Goal: Task Accomplishment & Management: Use online tool/utility

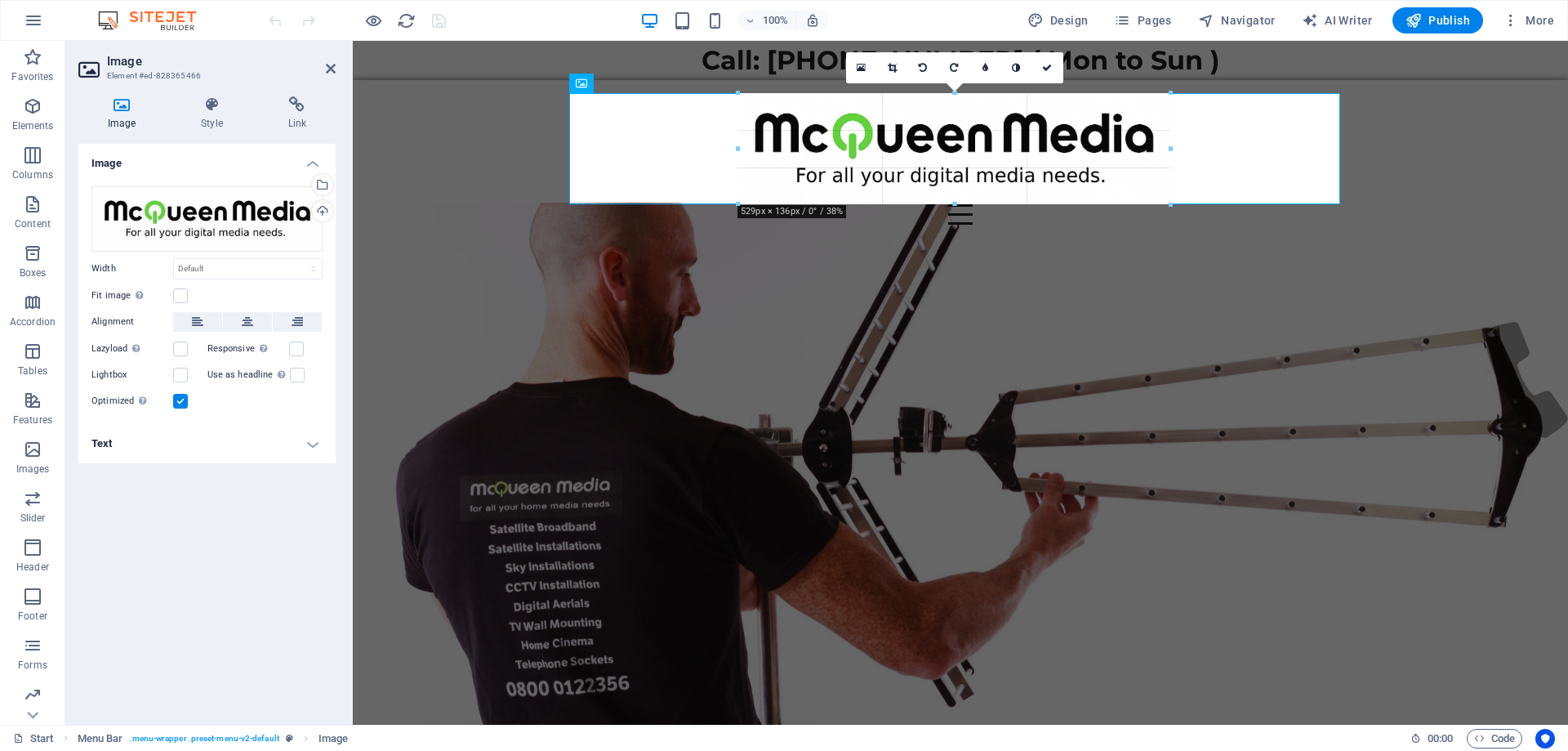
type input "532"
select select "px"
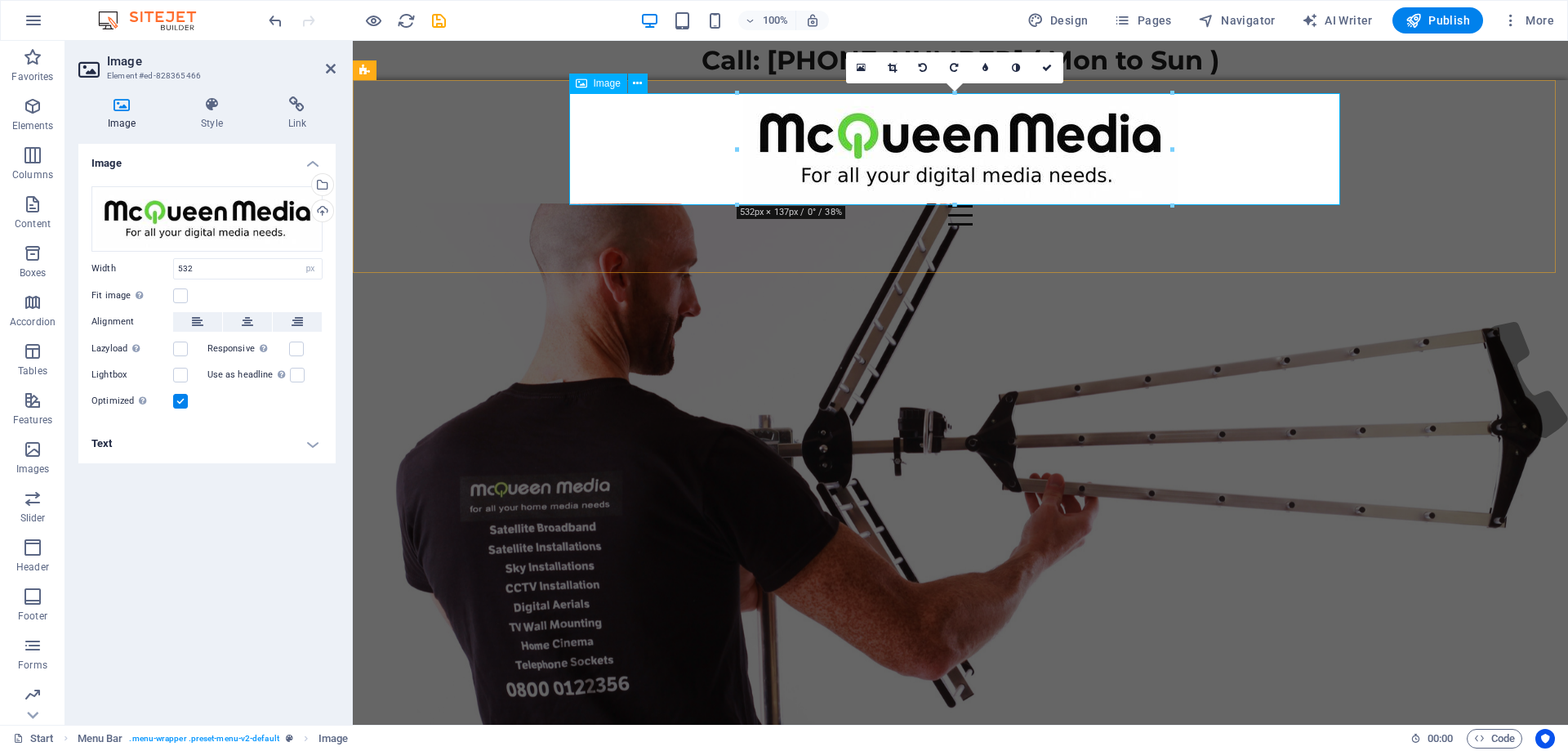
click at [1329, 188] on figure at bounding box center [960, 149] width 771 height 112
click at [1405, 184] on div "Start WiFi Network Cabling CAT 6 Starlink Installation TV Aerial Services Frees…" at bounding box center [960, 176] width 1215 height 193
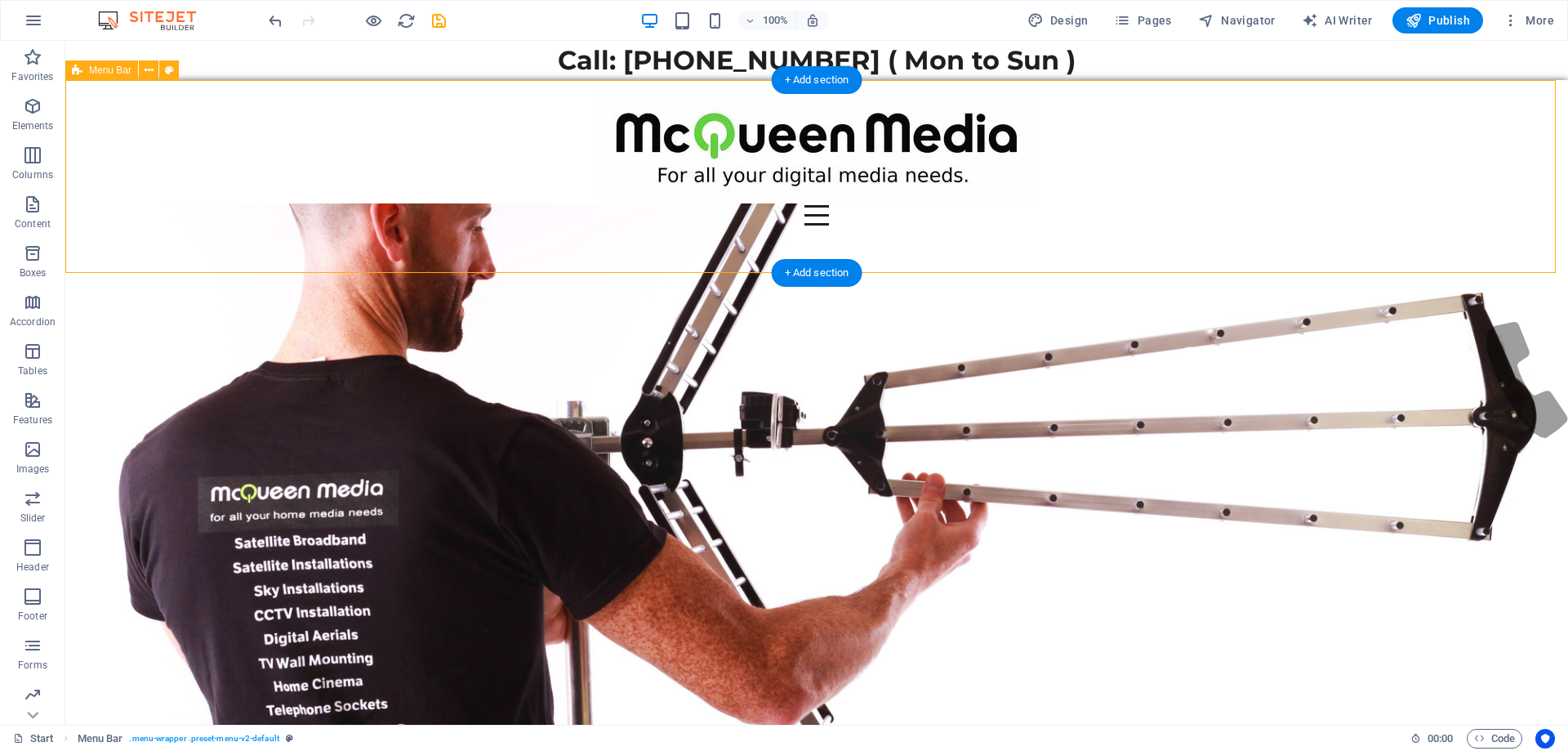
click at [1313, 179] on div "Start WiFi Network Cabling CAT 6 Starlink Installation TV Aerial Services Frees…" at bounding box center [816, 176] width 1502 height 193
click at [1172, 177] on figure at bounding box center [816, 149] width 771 height 112
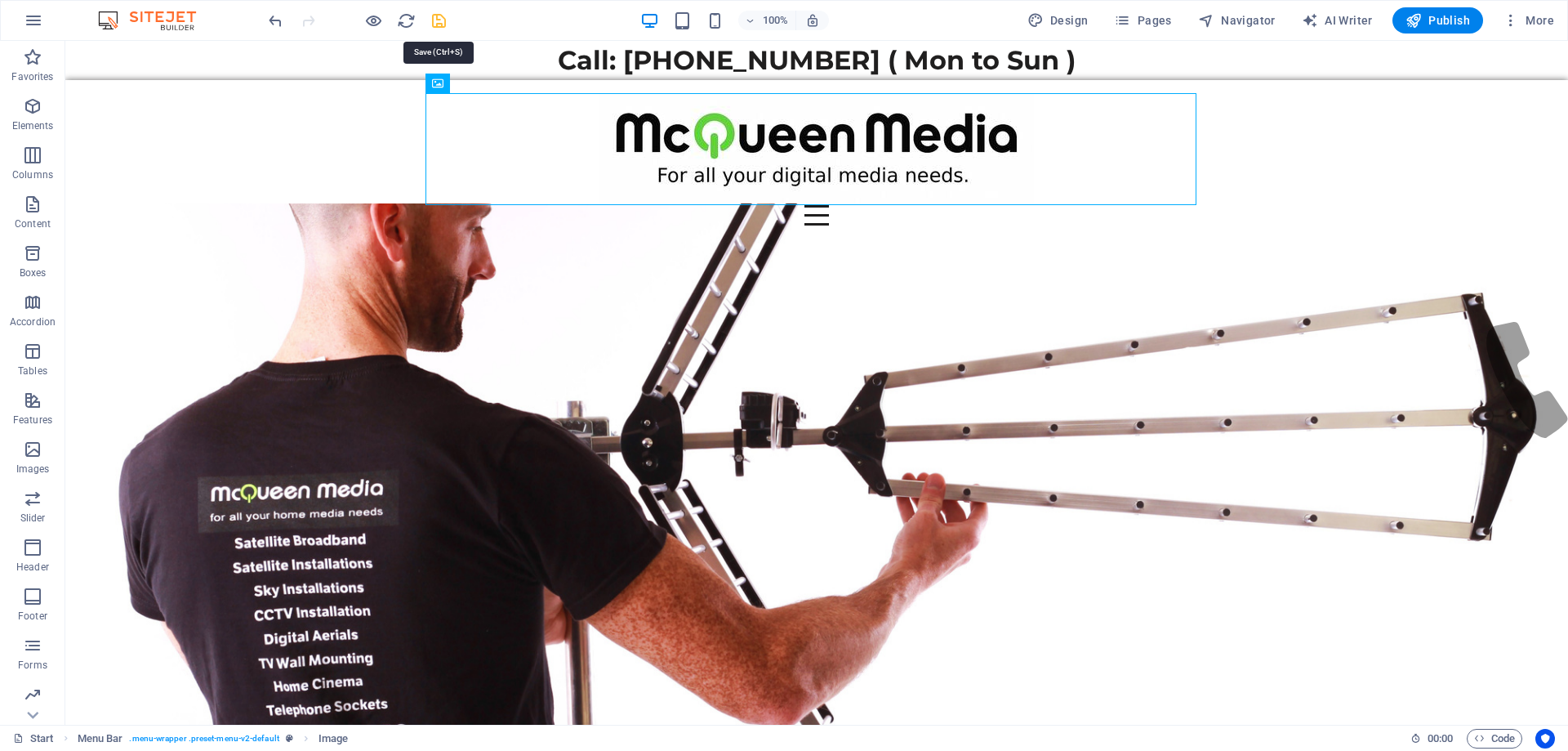
click at [435, 20] on icon "save" at bounding box center [439, 21] width 19 height 19
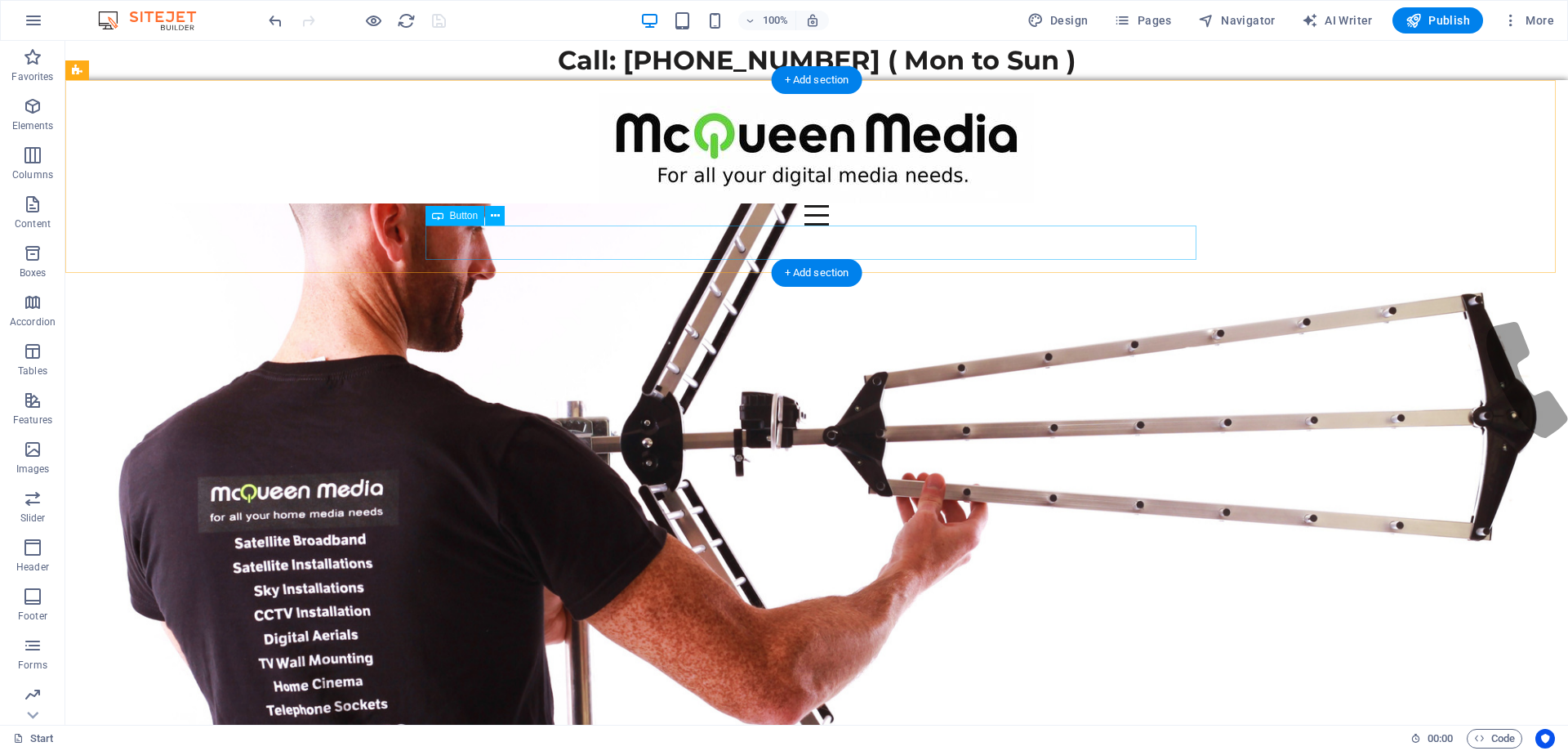
click at [597, 239] on div "Book an engineer." at bounding box center [816, 242] width 771 height 34
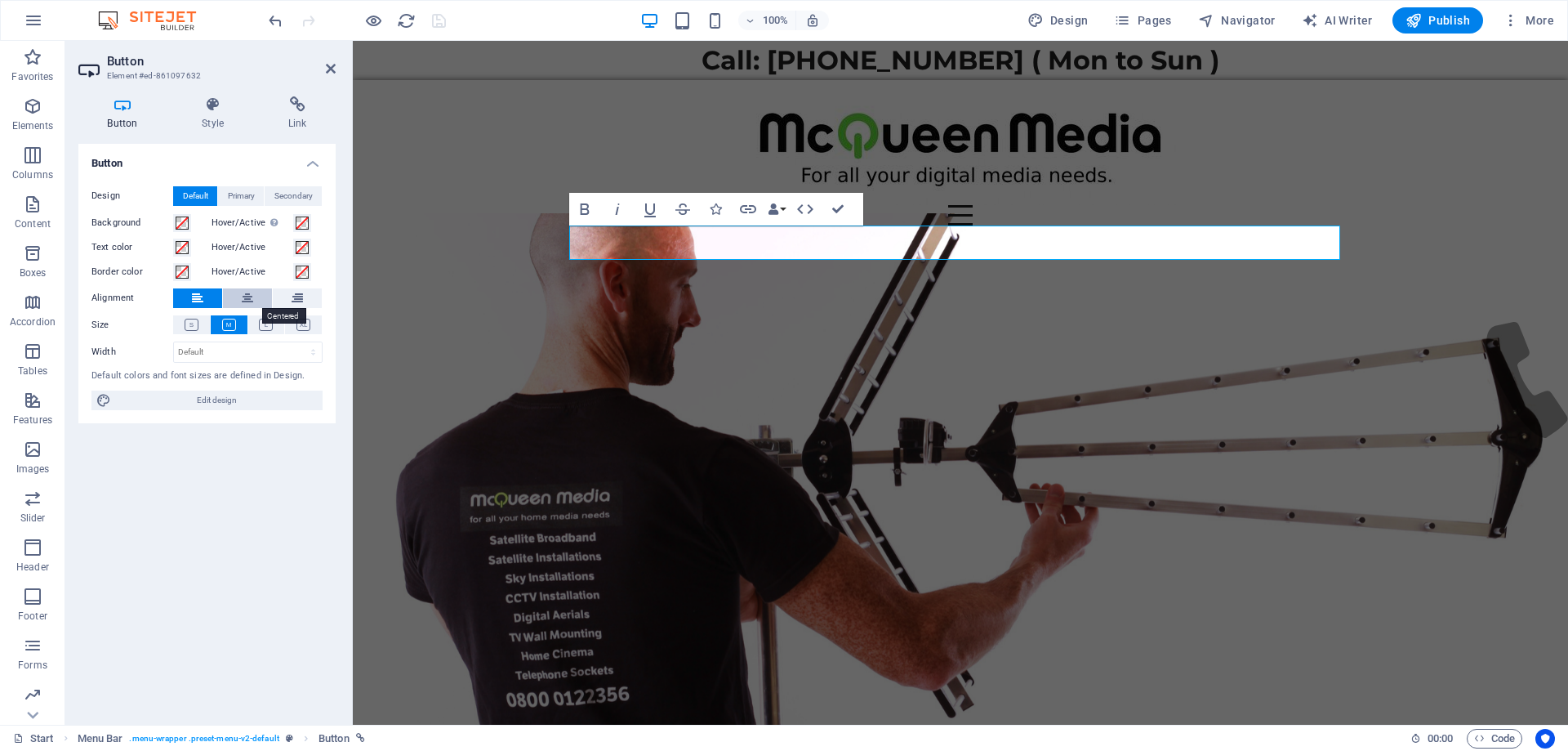
click at [248, 300] on icon at bounding box center [247, 298] width 11 height 20
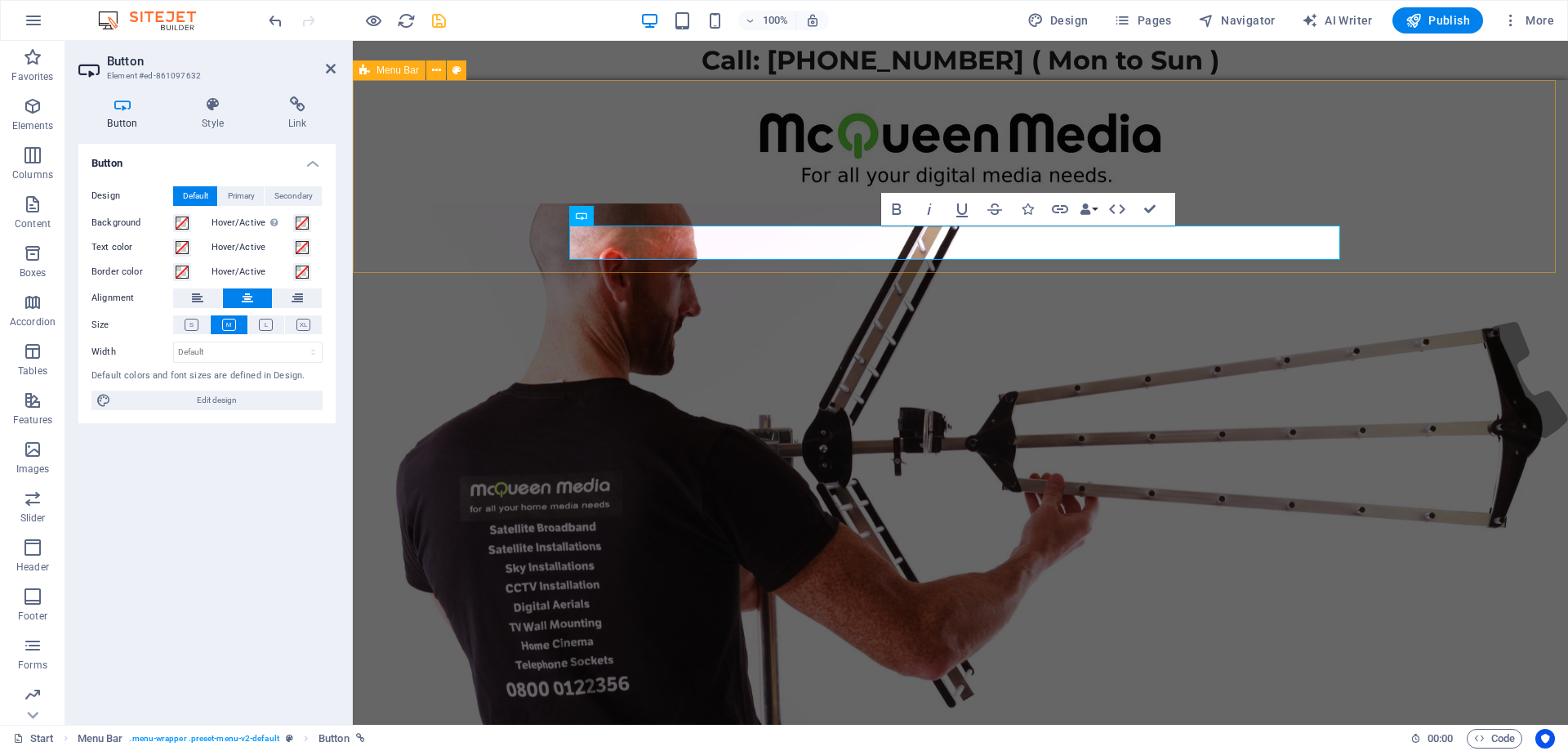
click at [1350, 161] on div "Start WiFi Network Cabling CAT 6 Starlink Installation TV Aerial Services Frees…" at bounding box center [960, 176] width 1215 height 193
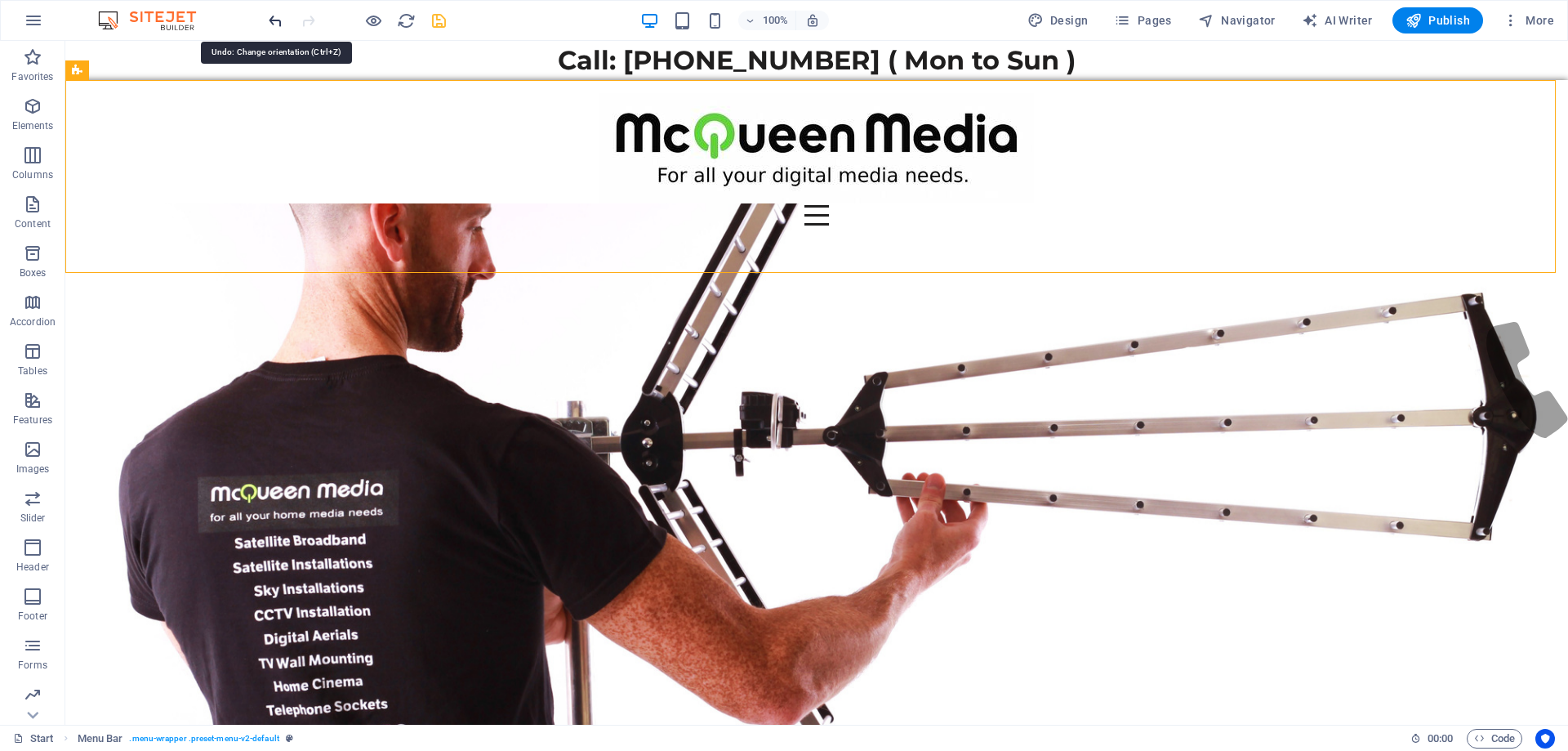
click at [278, 22] on icon "undo" at bounding box center [276, 21] width 19 height 19
click at [1447, 22] on span "Publish" at bounding box center [1438, 20] width 65 height 16
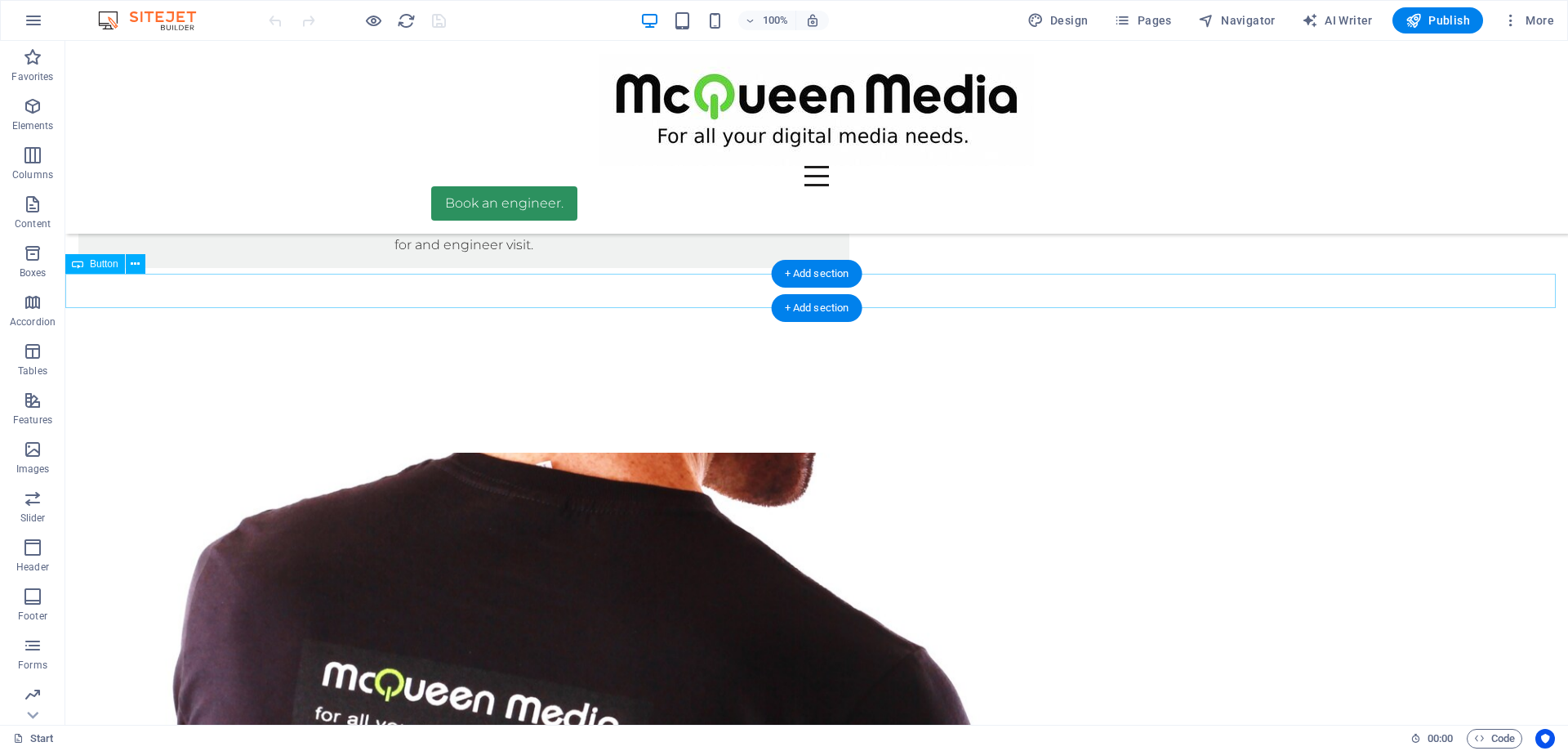
scroll to position [2124, 0]
